Goal: Complete application form: Complete application form

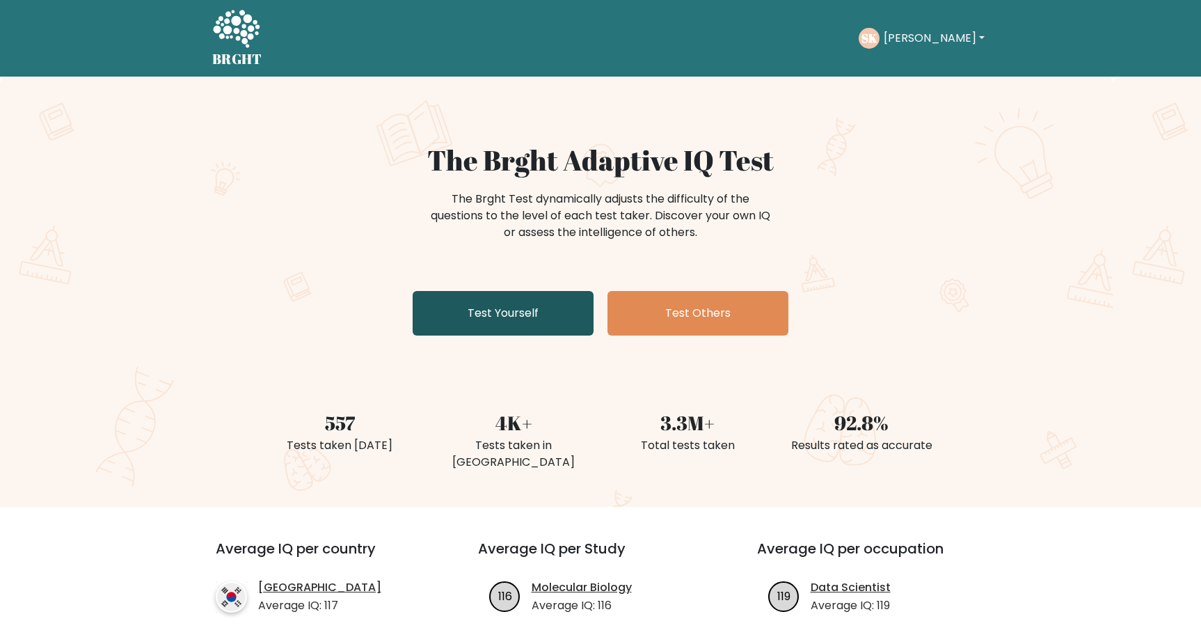
click at [539, 307] on link "Test Yourself" at bounding box center [503, 313] width 181 height 45
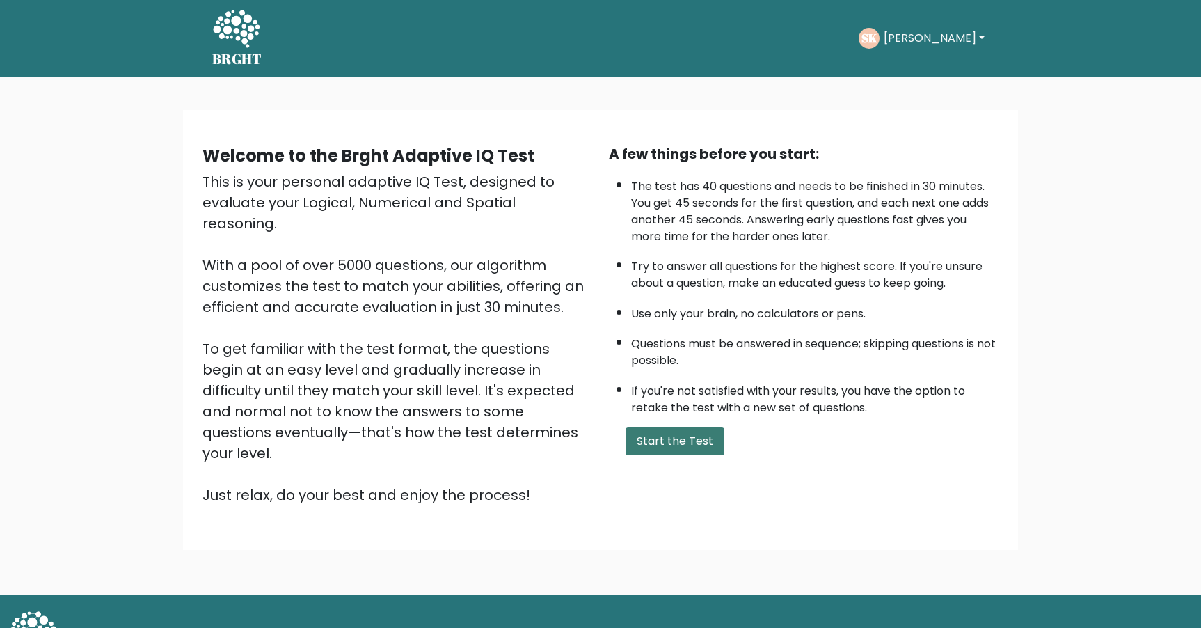
click at [653, 440] on button "Start the Test" at bounding box center [675, 441] width 99 height 28
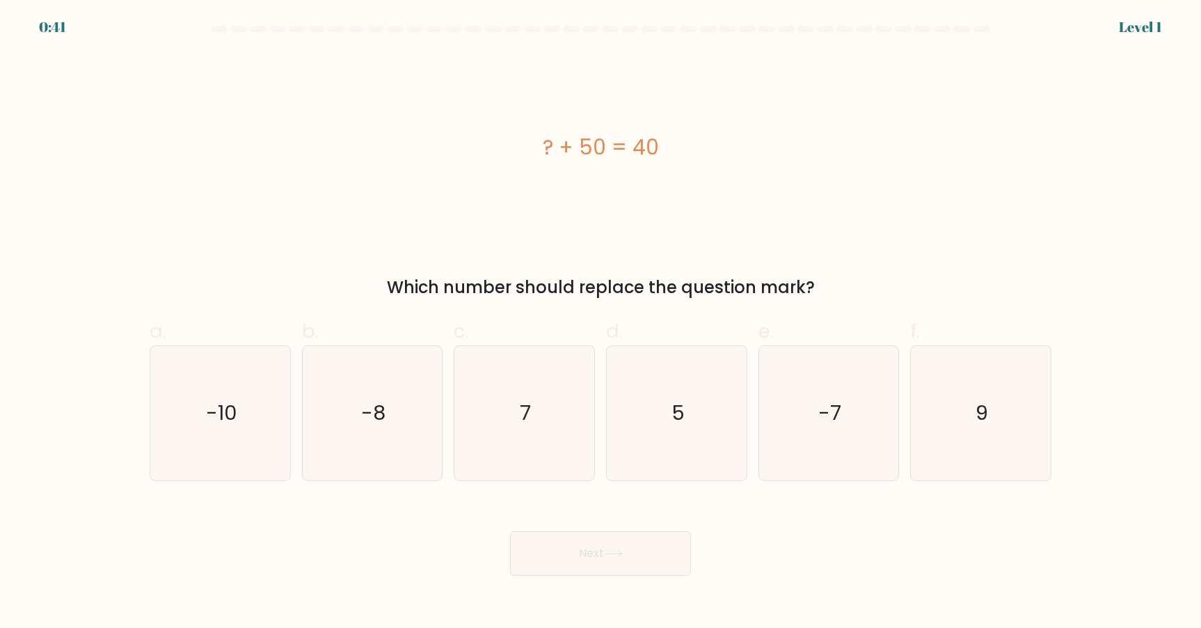
drag, startPoint x: 240, startPoint y: 417, endPoint x: 406, endPoint y: 510, distance: 190.7
click at [240, 417] on icon "-10" at bounding box center [220, 413] width 134 height 134
click at [601, 323] on input "a. -10" at bounding box center [601, 318] width 1 height 9
radio input "true"
drag, startPoint x: 605, startPoint y: 586, endPoint x: 593, endPoint y: 565, distance: 24.0
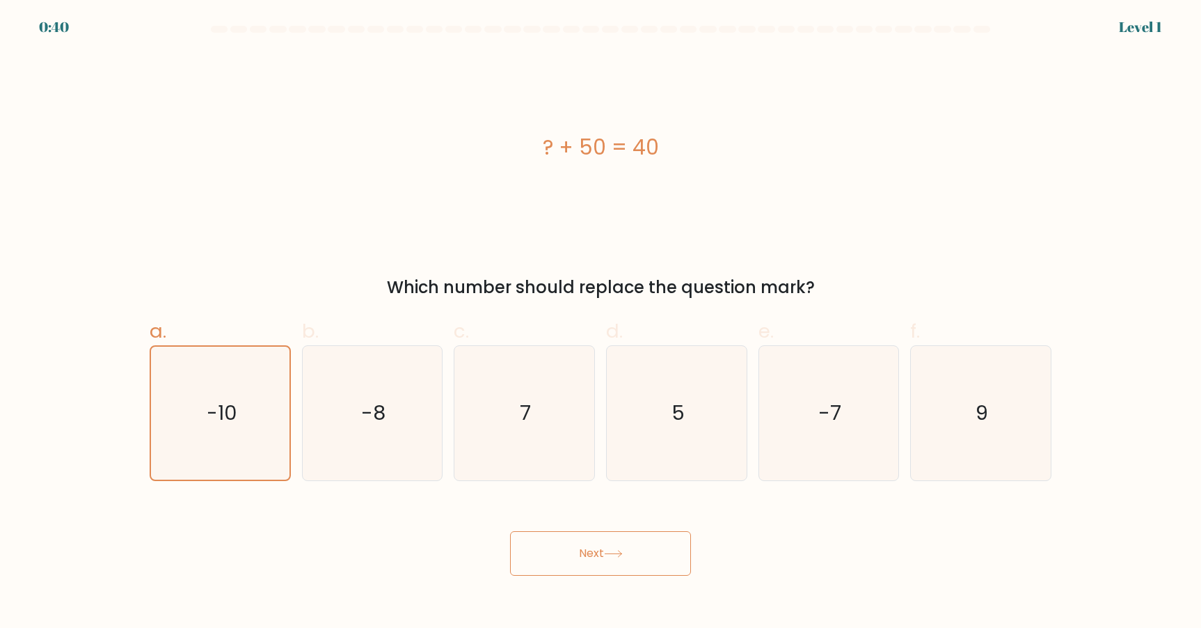
click at [598, 582] on body "0:40 Level 1 a." at bounding box center [600, 314] width 1201 height 628
click at [594, 563] on button "Next" at bounding box center [600, 553] width 181 height 45
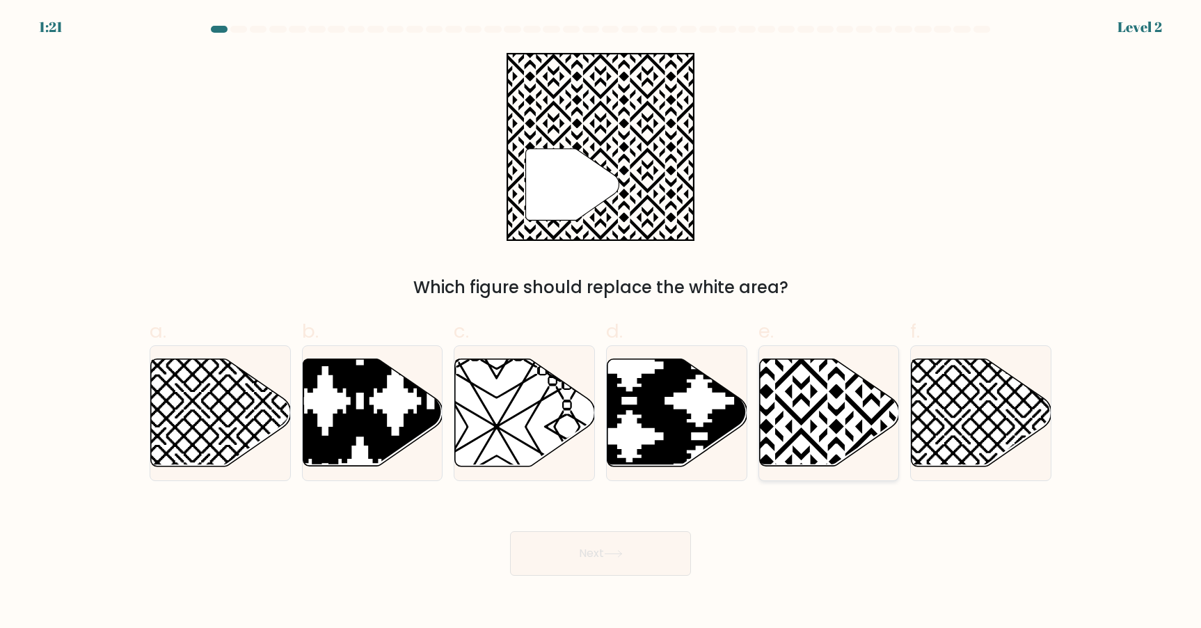
click at [820, 441] on icon at bounding box center [829, 412] width 140 height 107
click at [601, 323] on input "e." at bounding box center [601, 318] width 1 height 9
radio input "true"
click at [660, 541] on button "Next" at bounding box center [600, 553] width 181 height 45
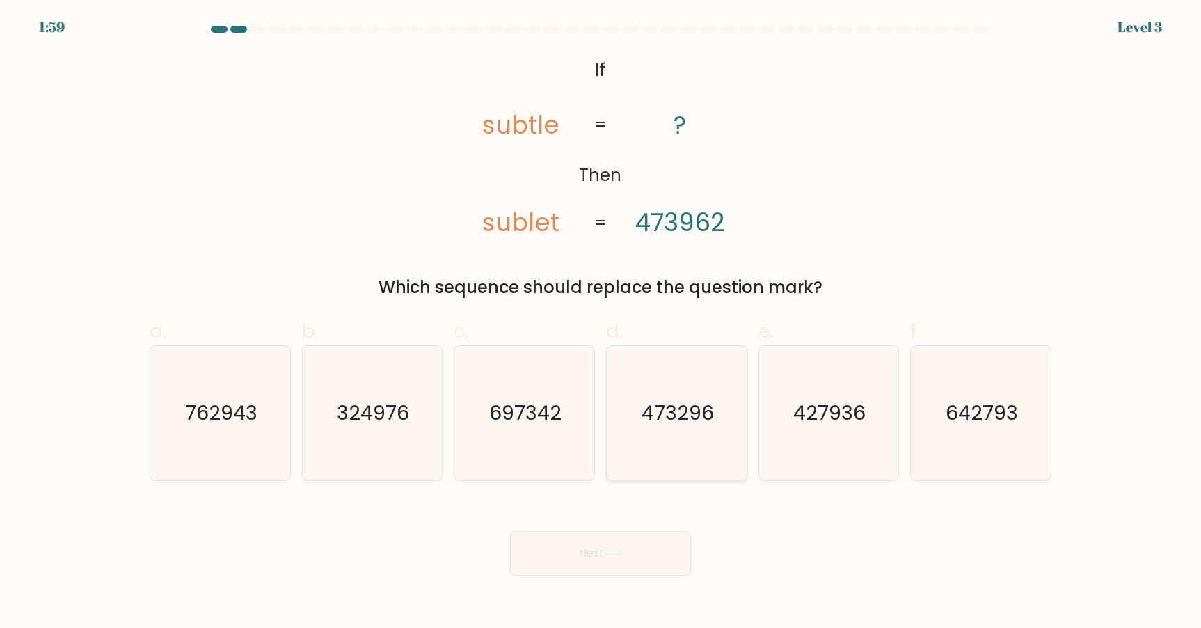
click at [698, 425] on text "473296" at bounding box center [678, 413] width 72 height 28
click at [601, 323] on input "d. 473296" at bounding box center [601, 318] width 1 height 9
radio input "true"
click at [627, 557] on button "Next" at bounding box center [600, 553] width 181 height 45
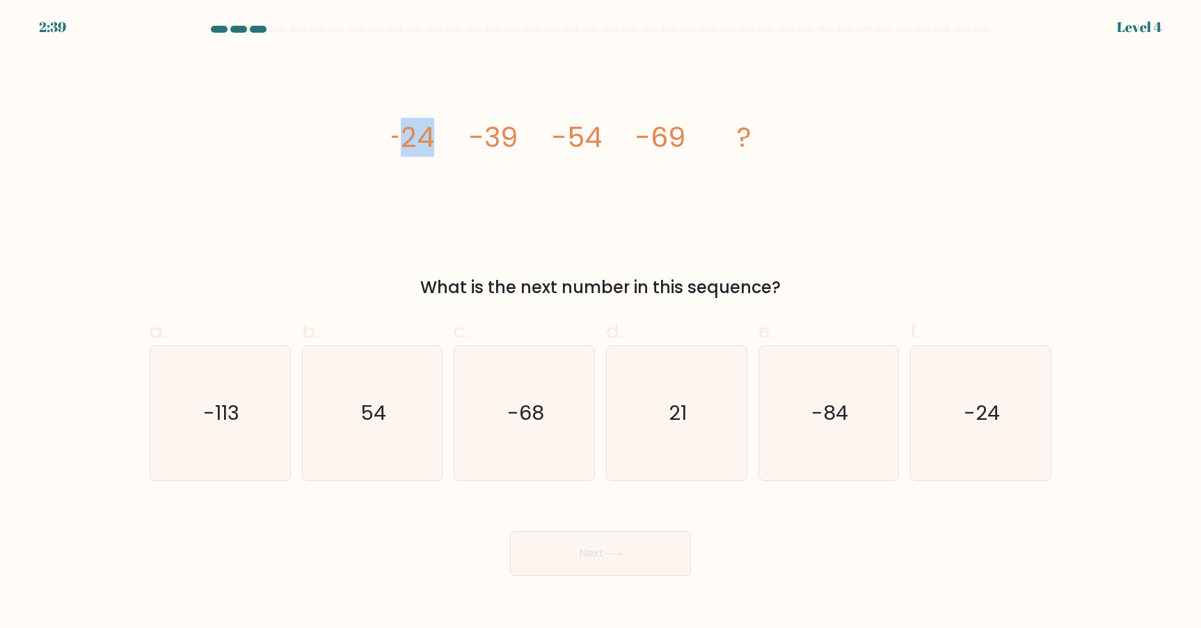
drag, startPoint x: 407, startPoint y: 136, endPoint x: 450, endPoint y: 133, distance: 42.5
click at [450, 133] on icon "image/svg+xml -24 -39 -54 -69 ?" at bounding box center [601, 147] width 418 height 189
drag, startPoint x: 484, startPoint y: 132, endPoint x: 532, endPoint y: 132, distance: 48.7
click at [532, 132] on icon "image/svg+xml -24 -39 -54 -69 ?" at bounding box center [601, 147] width 418 height 189
drag, startPoint x: 572, startPoint y: 132, endPoint x: 690, endPoint y: 132, distance: 117.6
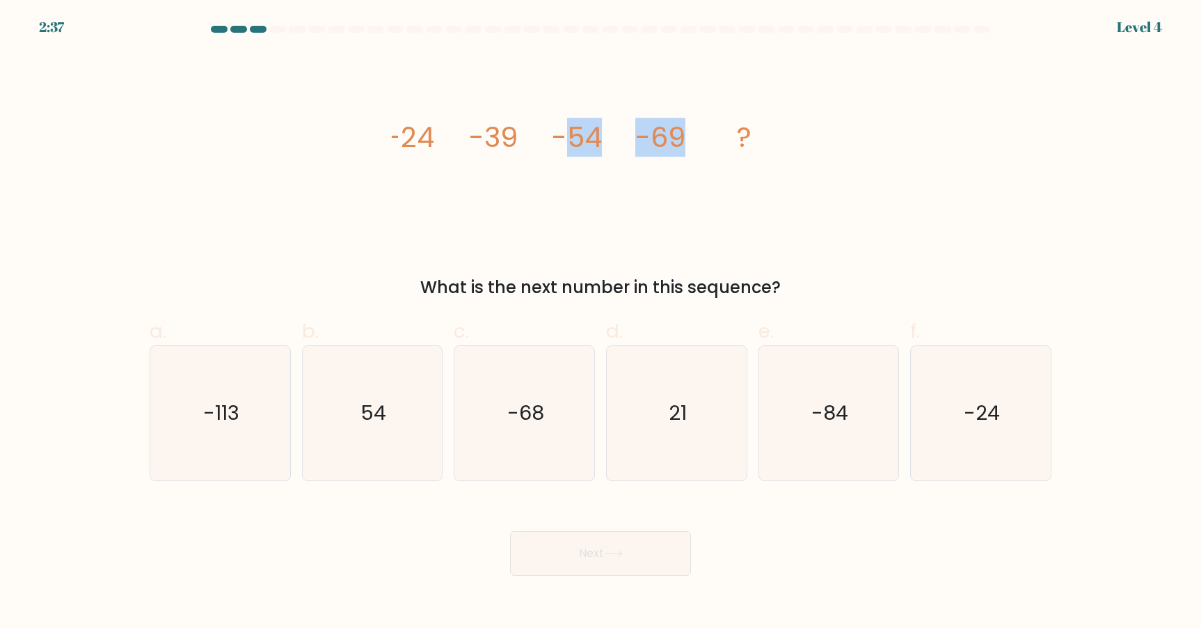
click at [690, 132] on icon "image/svg+xml -24 -39 -54 -69 ?" at bounding box center [601, 147] width 418 height 189
click at [517, 129] on tspan "-39" at bounding box center [493, 137] width 49 height 39
drag, startPoint x: 811, startPoint y: 391, endPoint x: 797, endPoint y: 401, distance: 17.0
click at [811, 391] on icon "-84" at bounding box center [828, 413] width 134 height 134
click at [601, 323] on input "e. -84" at bounding box center [601, 318] width 1 height 9
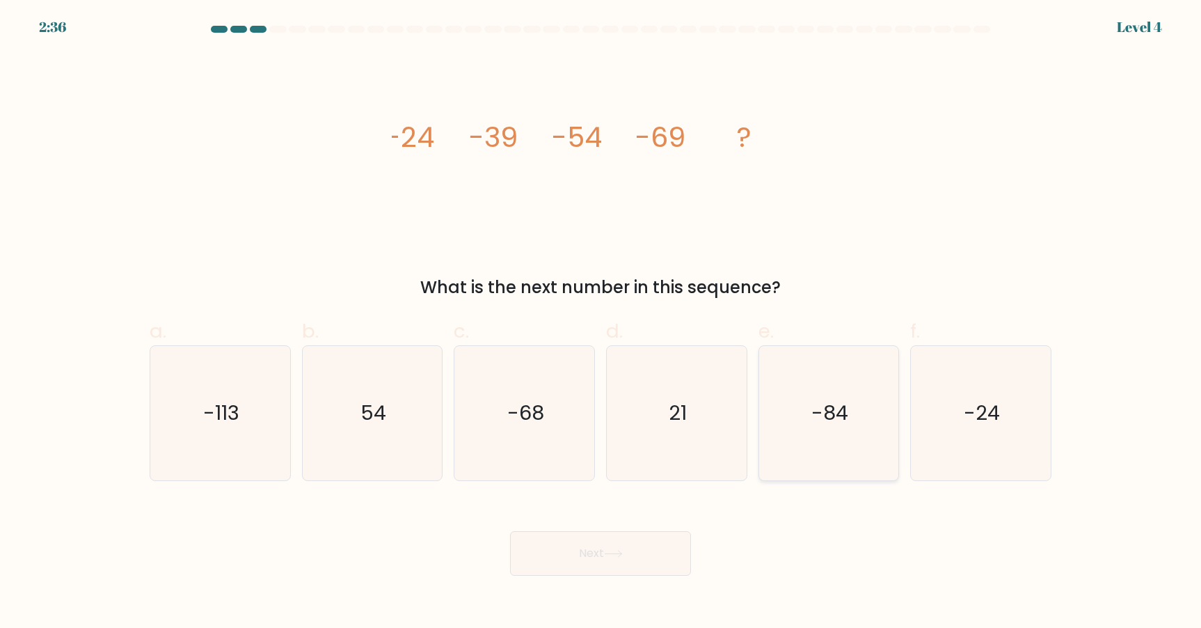
radio input "true"
click at [619, 542] on button "Next" at bounding box center [600, 553] width 181 height 45
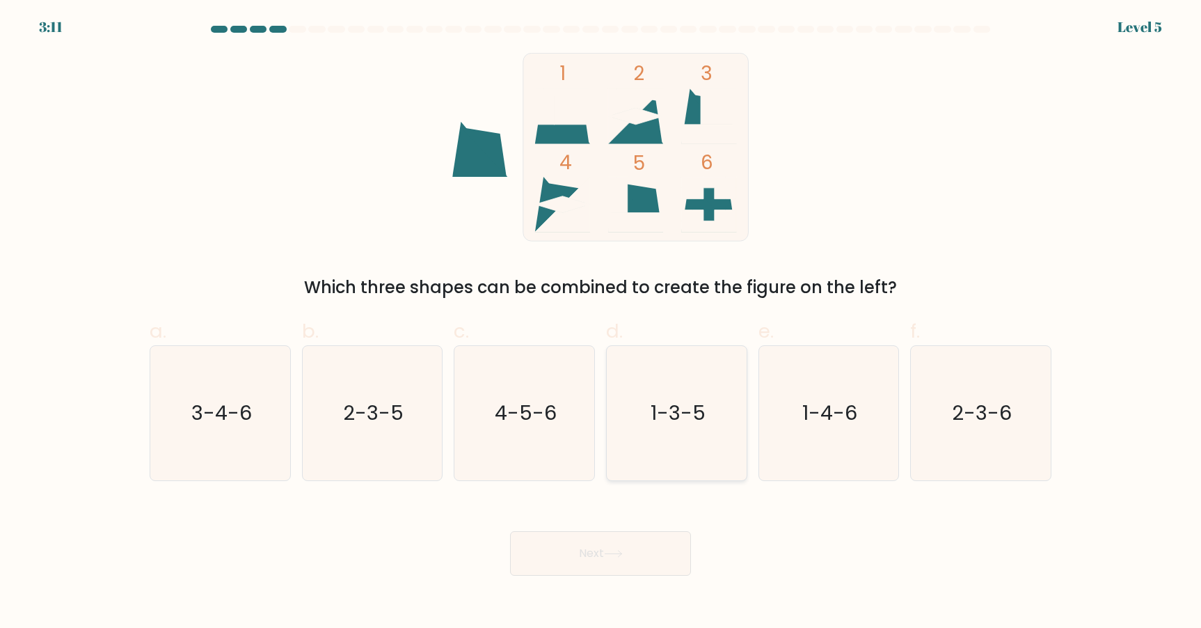
click at [661, 423] on text "1-3-5" at bounding box center [678, 413] width 55 height 28
click at [601, 323] on input "d. 1-3-5" at bounding box center [601, 318] width 1 height 9
radio input "true"
click at [646, 553] on button "Next" at bounding box center [600, 553] width 181 height 45
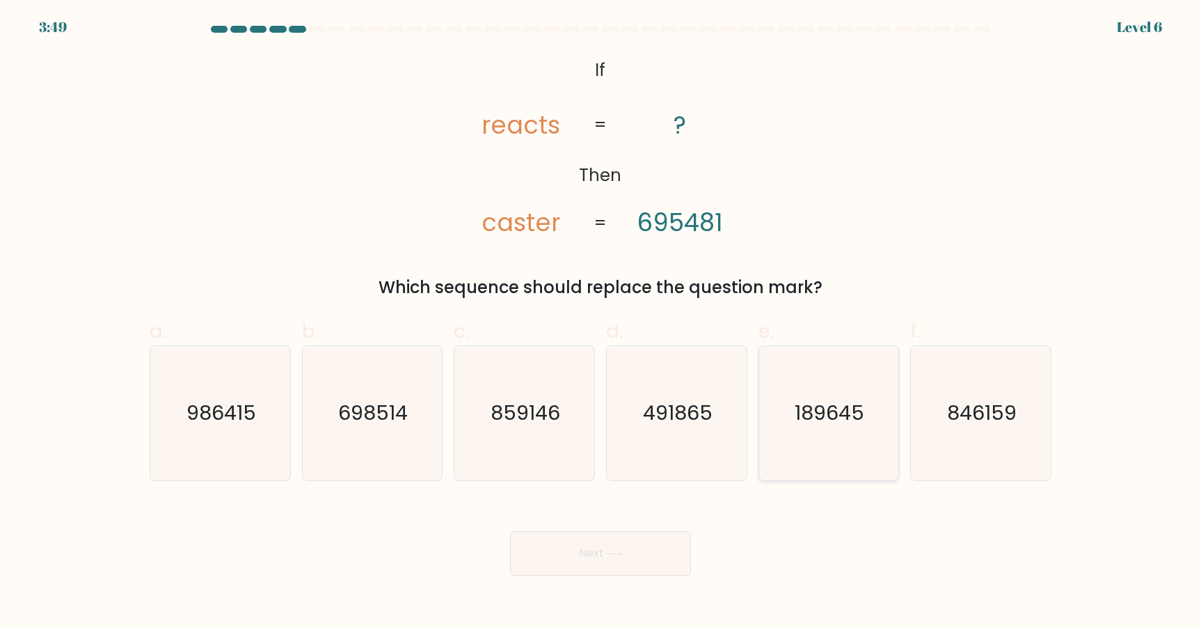
click at [818, 428] on icon "189645" at bounding box center [828, 413] width 134 height 134
click at [601, 323] on input "e. 189645" at bounding box center [601, 318] width 1 height 9
radio input "true"
click at [606, 539] on button "Next" at bounding box center [600, 553] width 181 height 45
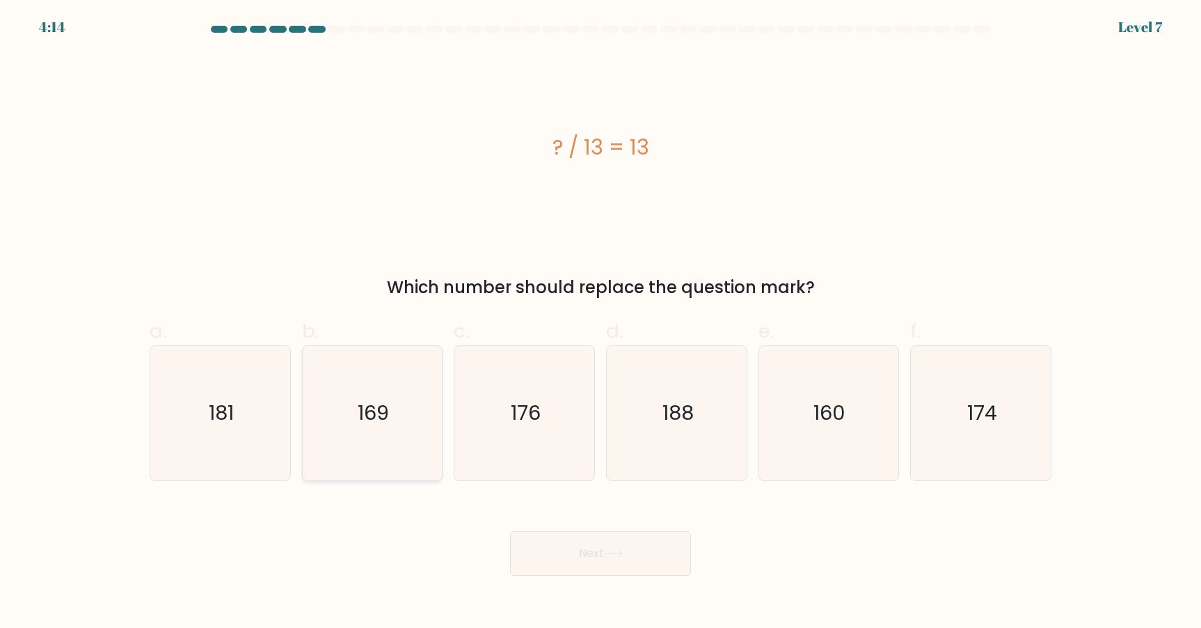
click at [436, 435] on icon "169" at bounding box center [372, 413] width 134 height 134
click at [601, 323] on input "b. 169" at bounding box center [601, 318] width 1 height 9
radio input "true"
click at [635, 544] on button "Next" at bounding box center [600, 553] width 181 height 45
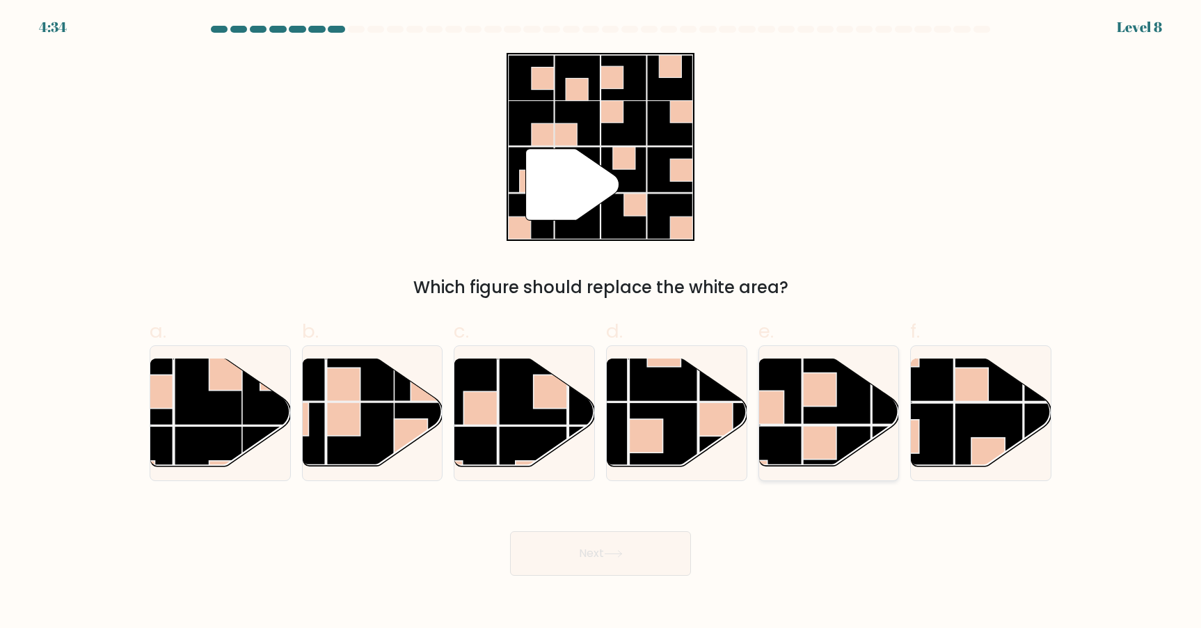
click at [820, 408] on rect at bounding box center [837, 390] width 68 height 68
click at [601, 323] on input "e." at bounding box center [601, 318] width 1 height 9
radio input "true"
click at [649, 554] on button "Next" at bounding box center [600, 553] width 181 height 45
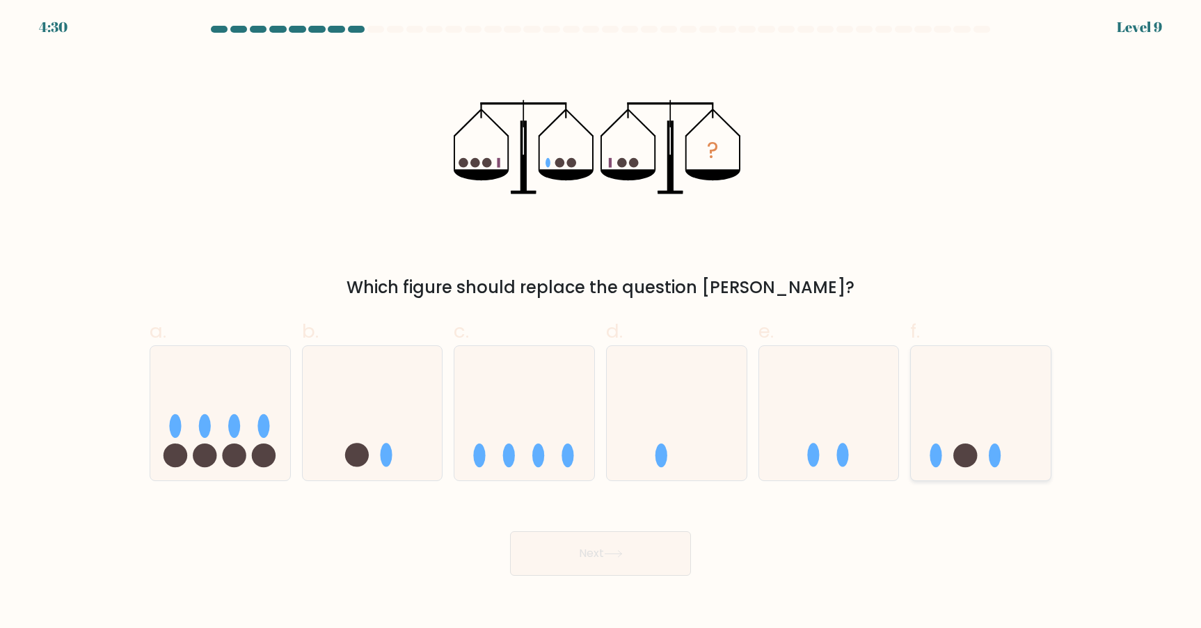
click at [1002, 389] on icon at bounding box center [981, 413] width 140 height 116
click at [601, 323] on input "f." at bounding box center [601, 318] width 1 height 9
radio input "true"
click at [621, 553] on icon at bounding box center [613, 553] width 17 height 6
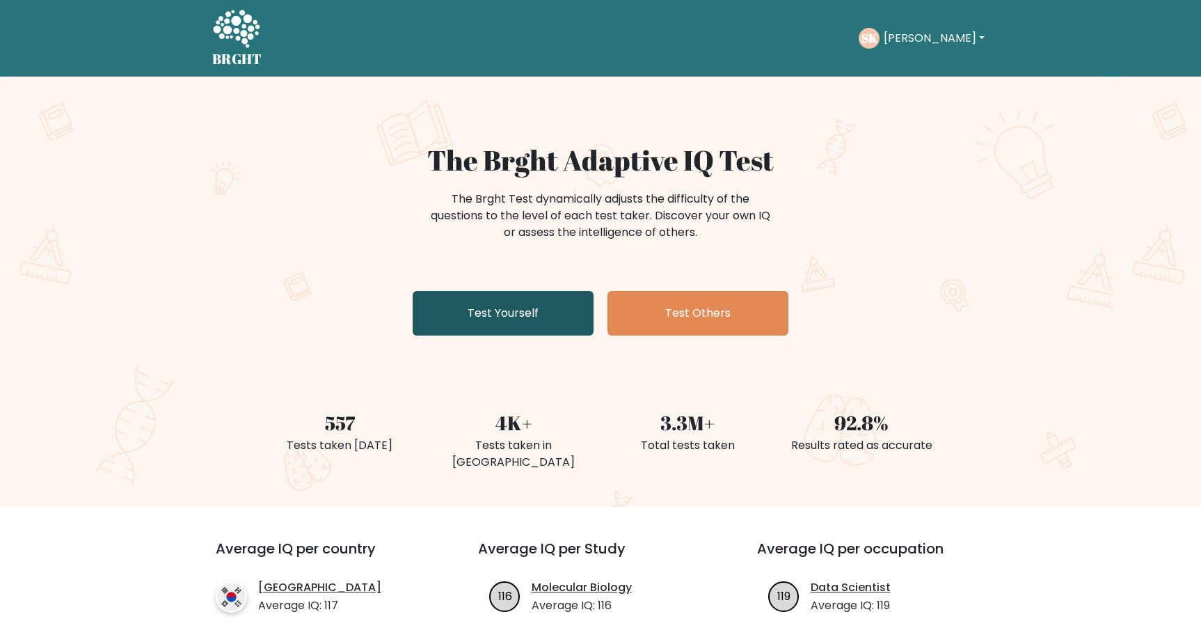
click at [497, 331] on link "Test Yourself" at bounding box center [503, 313] width 181 height 45
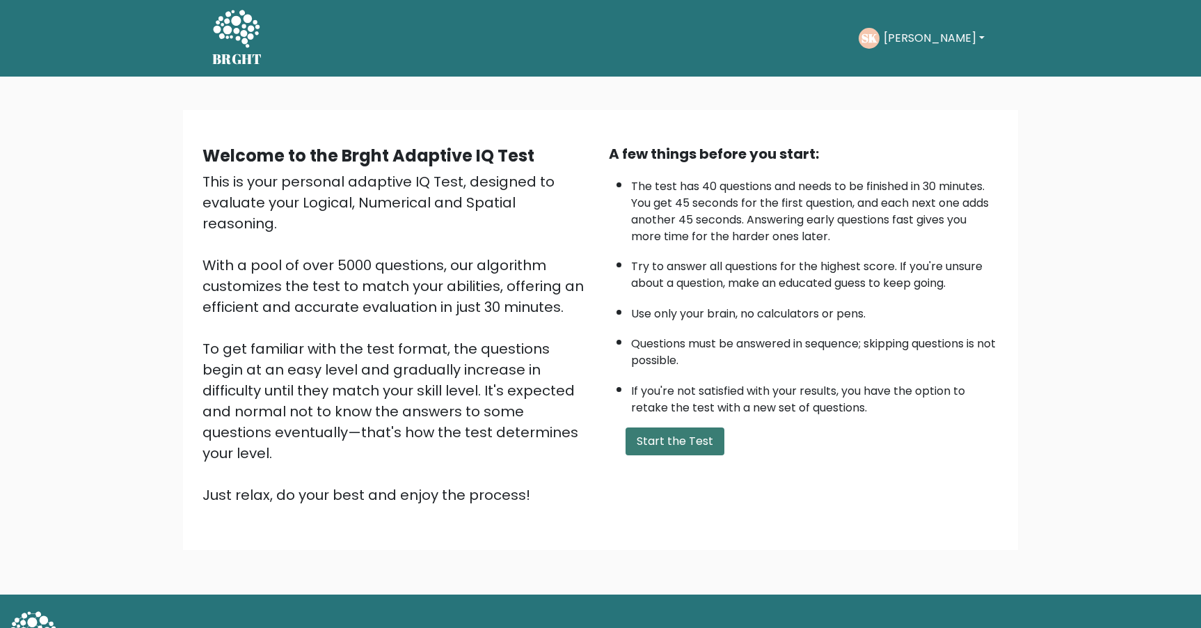
click at [665, 440] on button "Start the Test" at bounding box center [675, 441] width 99 height 28
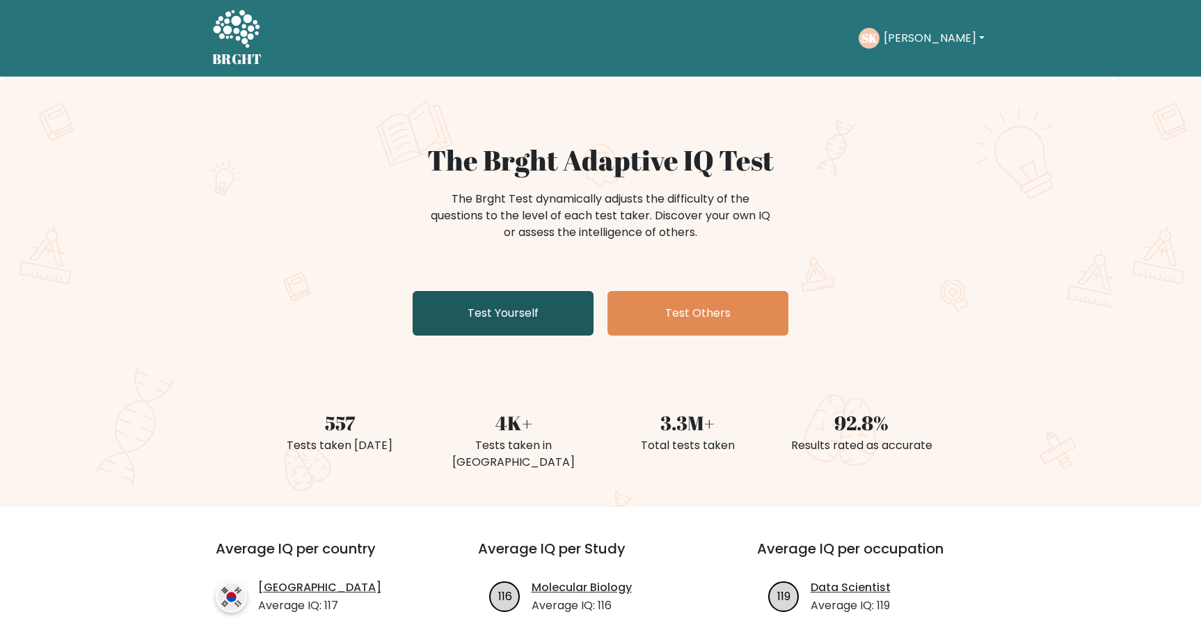
click at [523, 316] on link "Test Yourself" at bounding box center [503, 313] width 181 height 45
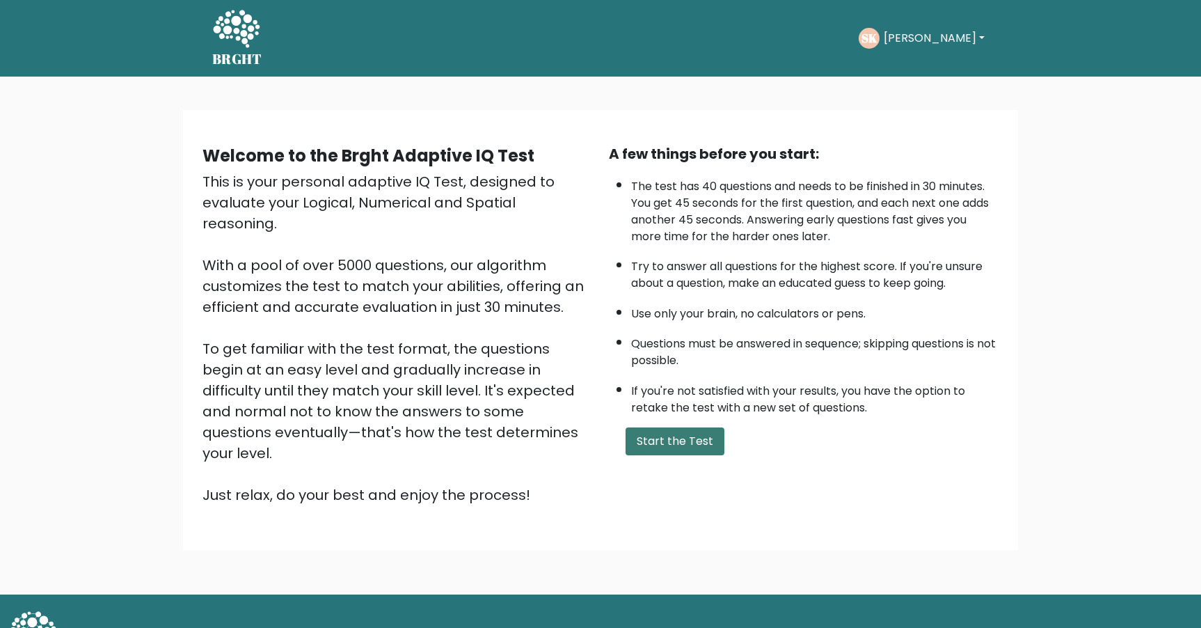
click at [697, 445] on button "Start the Test" at bounding box center [675, 441] width 99 height 28
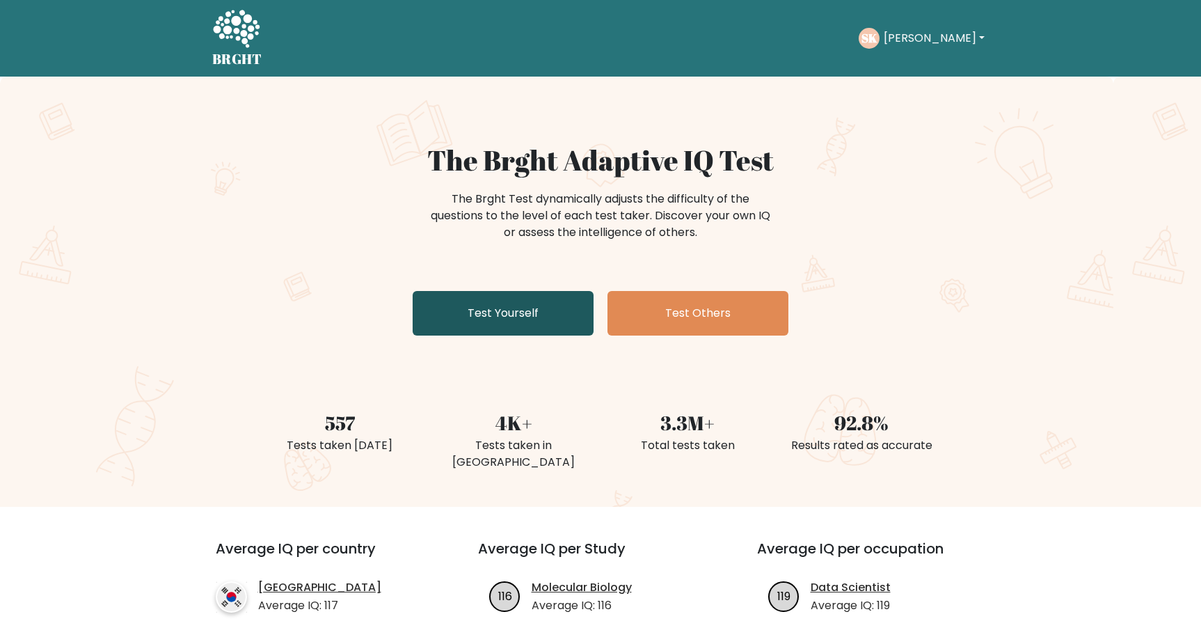
click at [509, 301] on link "Test Yourself" at bounding box center [503, 313] width 181 height 45
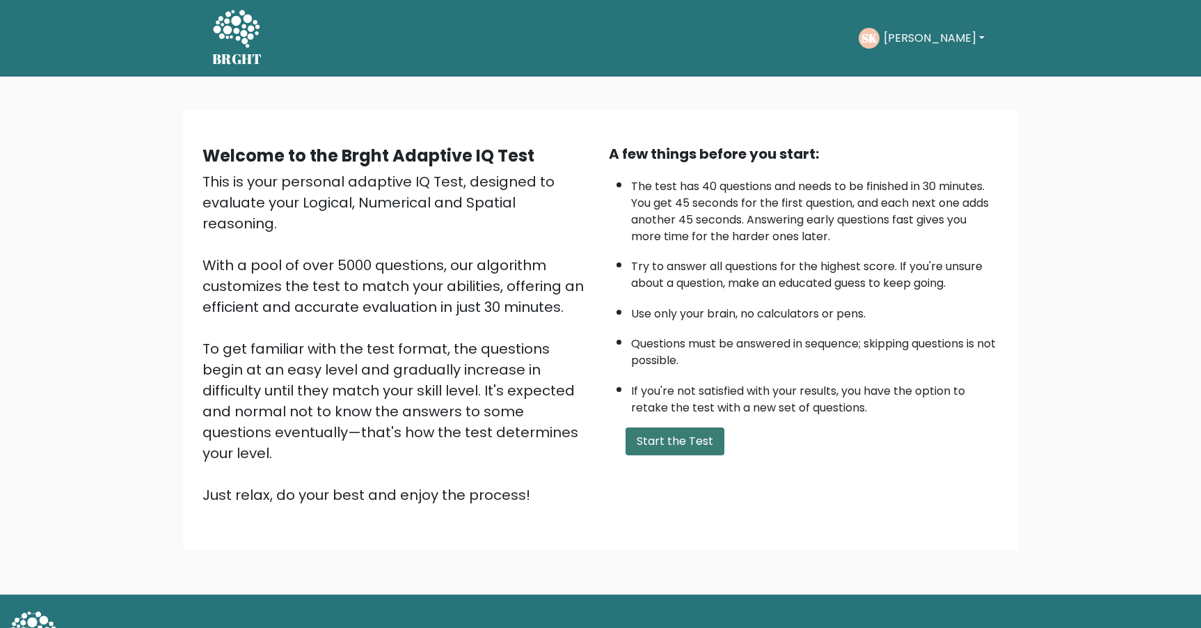
click at [673, 429] on button "Start the Test" at bounding box center [675, 441] width 99 height 28
